Goal: Navigation & Orientation: Find specific page/section

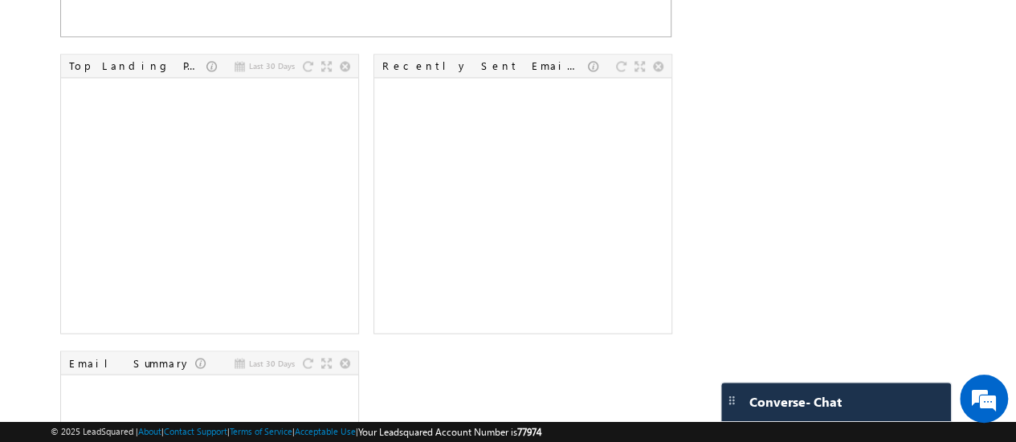
scroll to position [1237, 0]
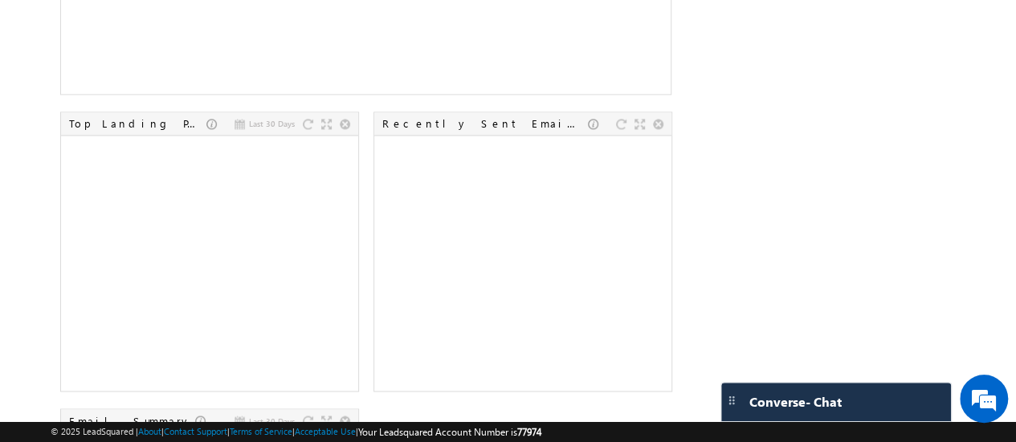
scroll to position [1176, 0]
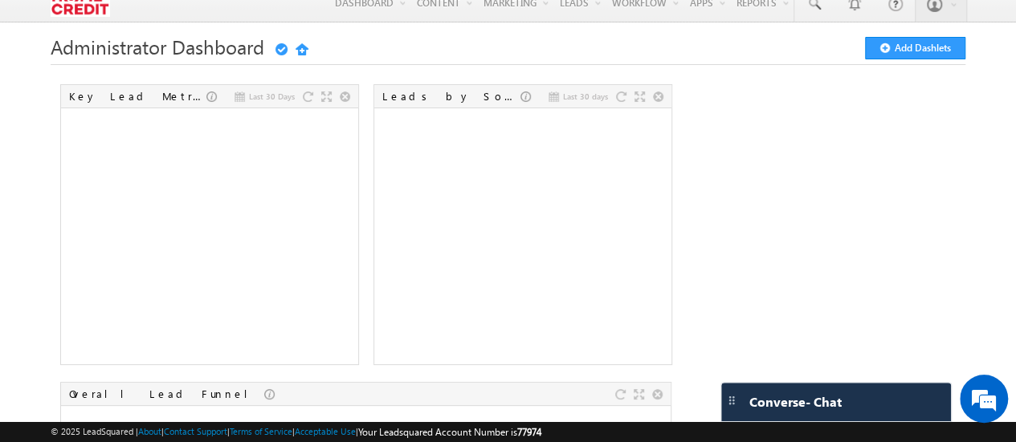
scroll to position [0, 0]
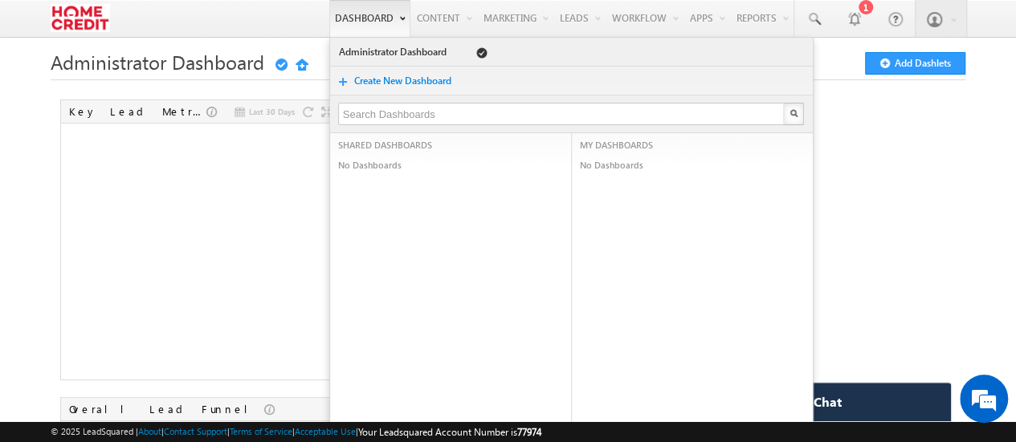
click at [365, 23] on link "Dashboard" at bounding box center [369, 18] width 81 height 37
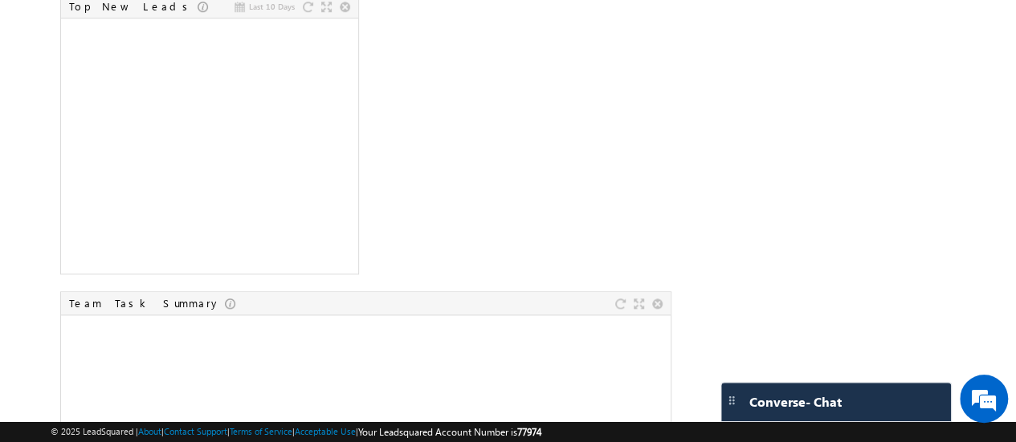
scroll to position [697, 0]
drag, startPoint x: 803, startPoint y: 245, endPoint x: 902, endPoint y: 211, distance: 105.1
click at [902, 211] on div "Last 30 Days Key Lead Metrics Last 30 days Leads by Sources Overall Lead Funnel…" at bounding box center [508, 290] width 914 height 1783
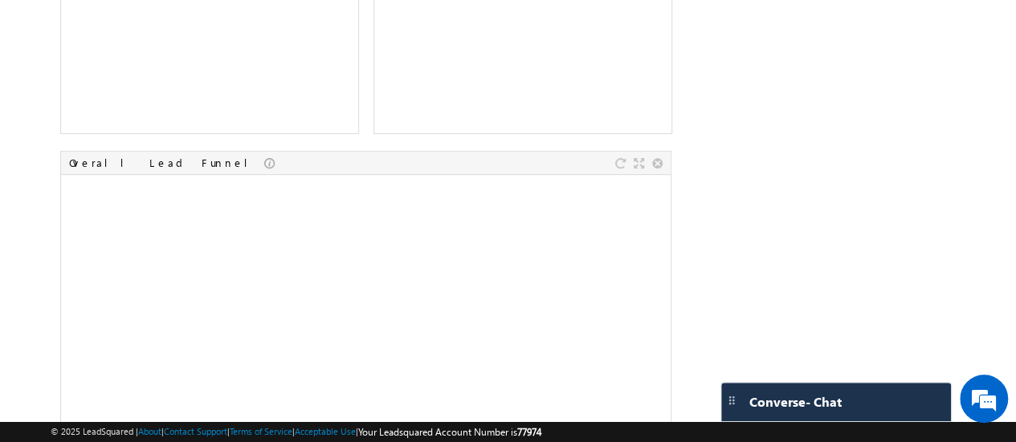
scroll to position [0, 0]
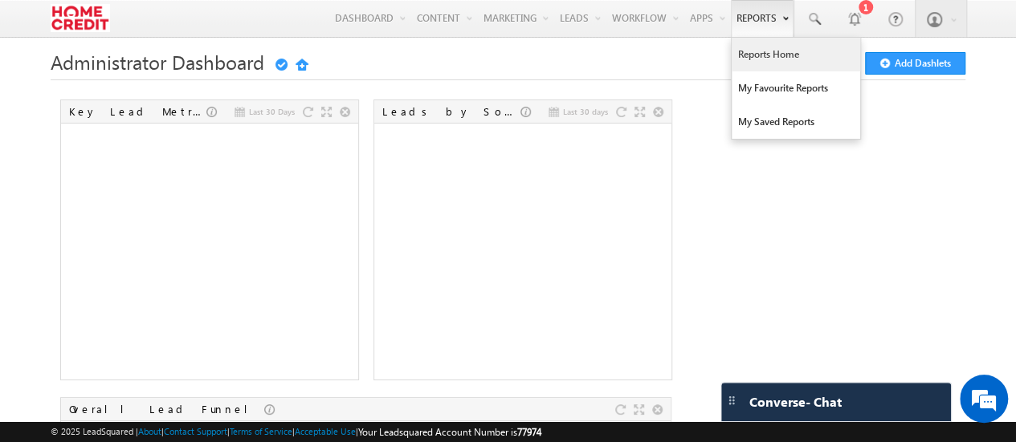
click at [776, 60] on link "Reports Home" at bounding box center [795, 55] width 128 height 34
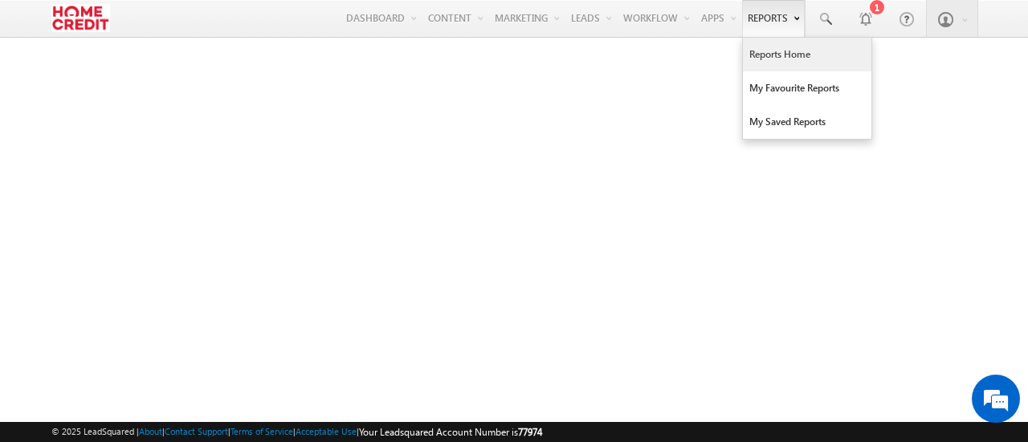
click at [774, 57] on link "Reports Home" at bounding box center [807, 55] width 128 height 34
